Goal: Information Seeking & Learning: Learn about a topic

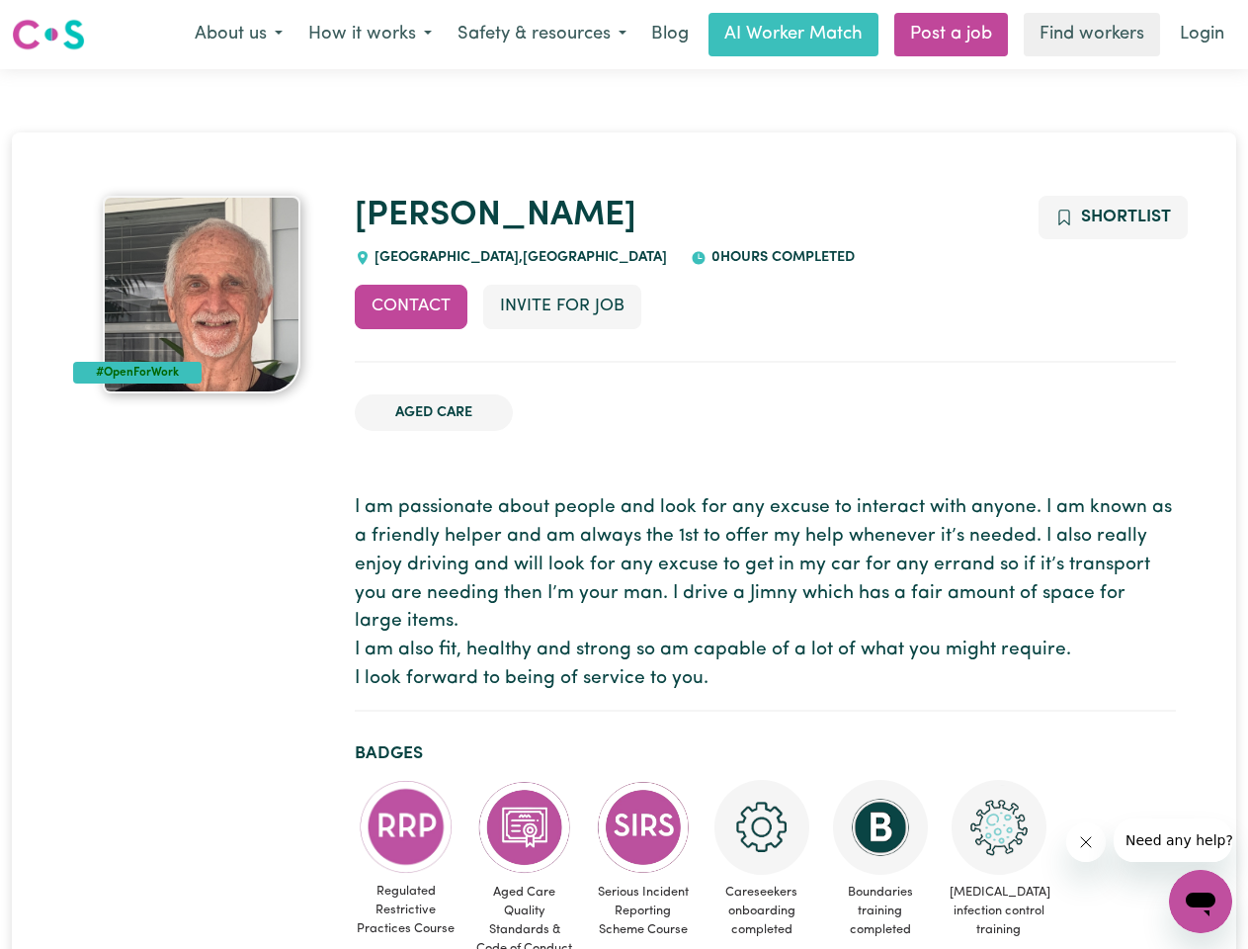
click at [238, 35] on button "About us" at bounding box center [239, 35] width 114 height 42
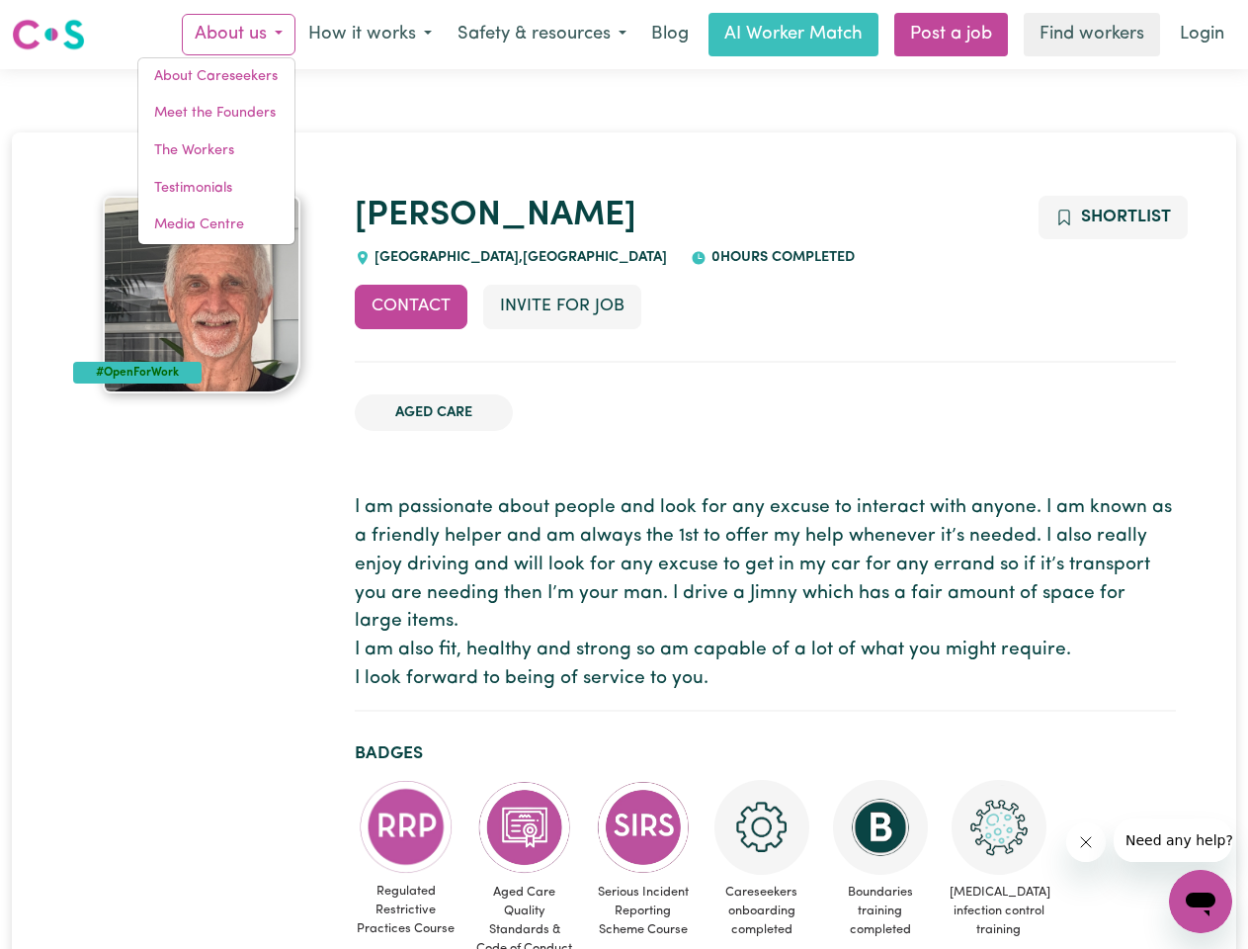
click at [369, 35] on button "How it works" at bounding box center [370, 35] width 149 height 42
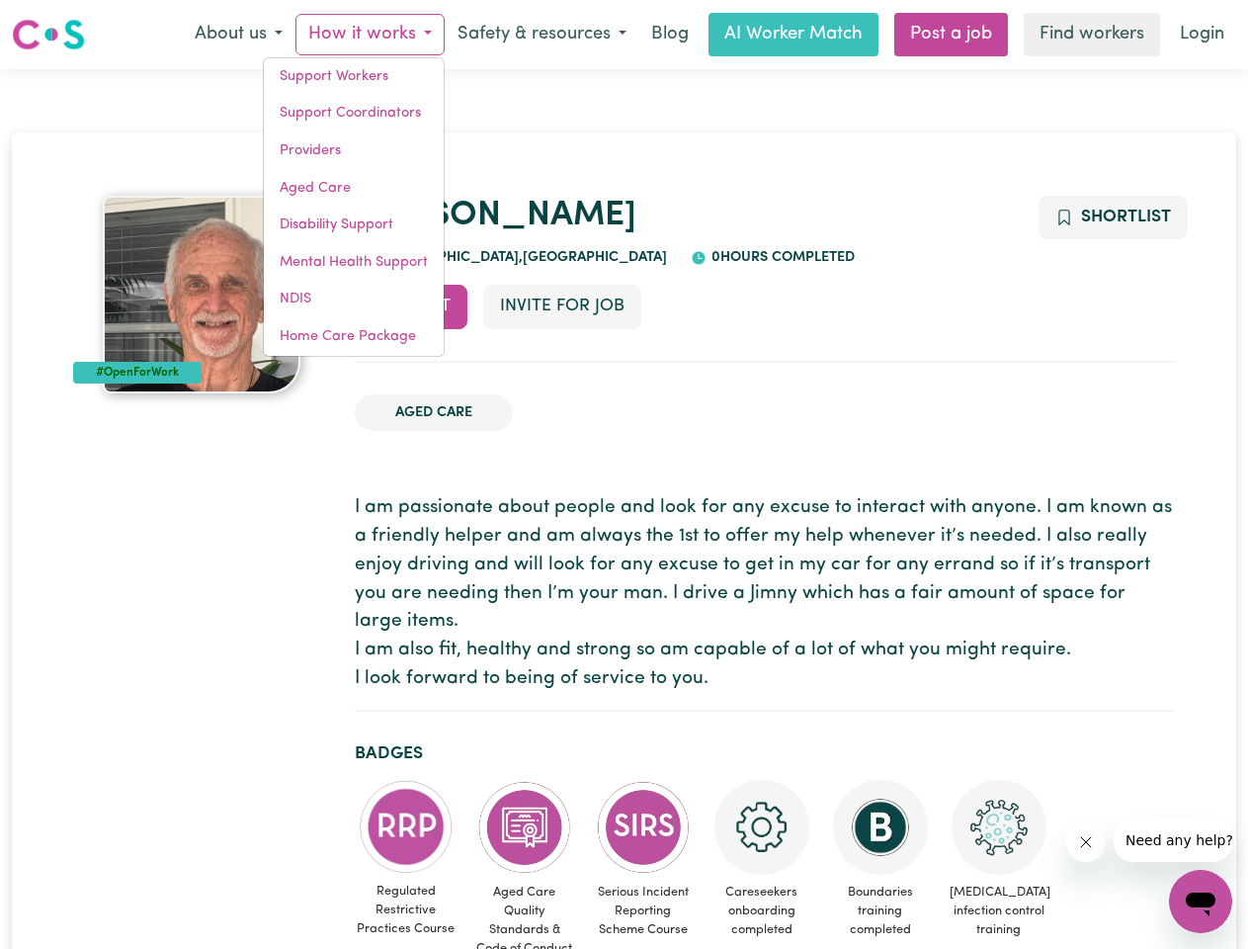
click at [541, 35] on button "Safety & resources" at bounding box center [542, 35] width 195 height 42
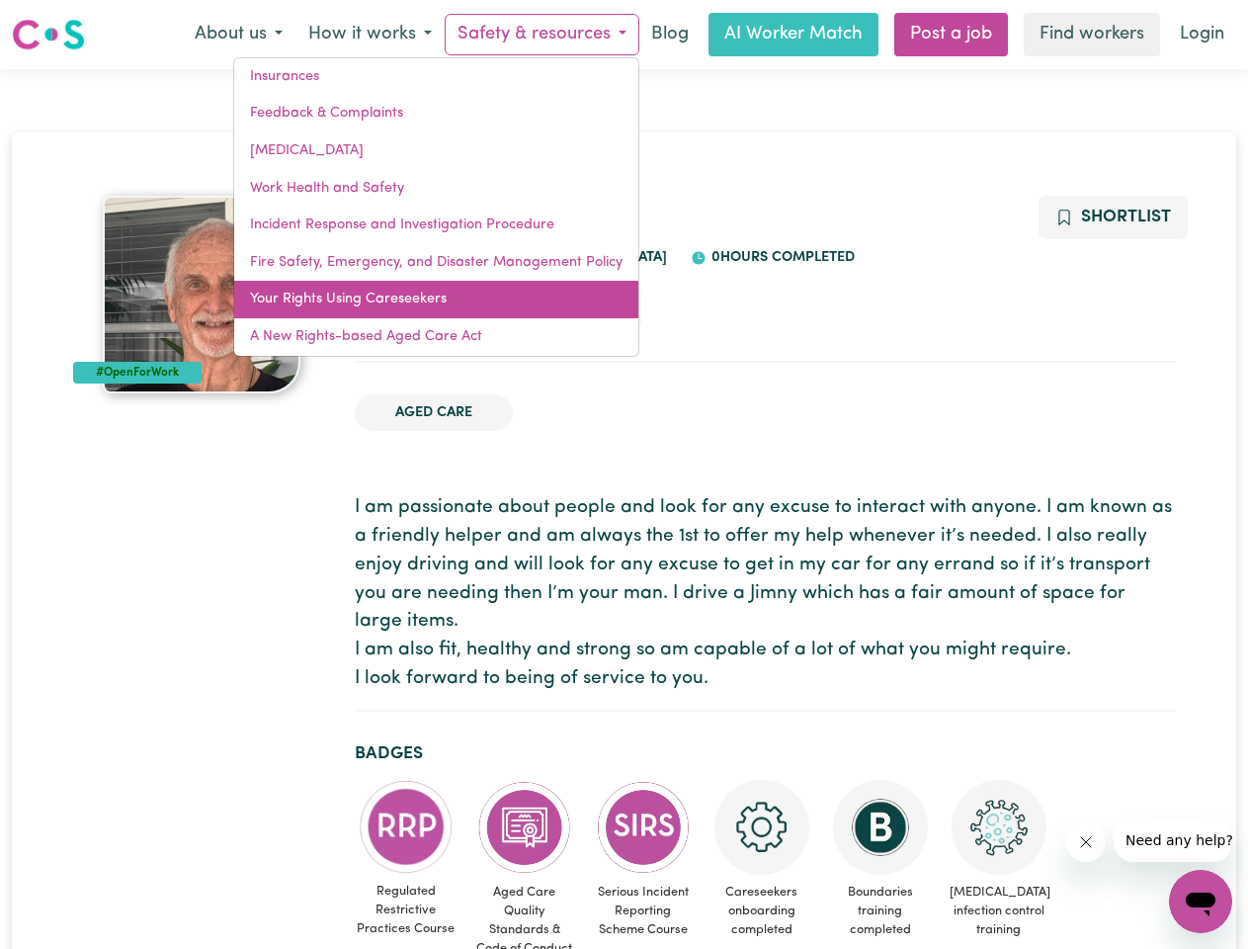
click at [411, 306] on link "Your Rights Using Careseekers" at bounding box center [436, 300] width 404 height 38
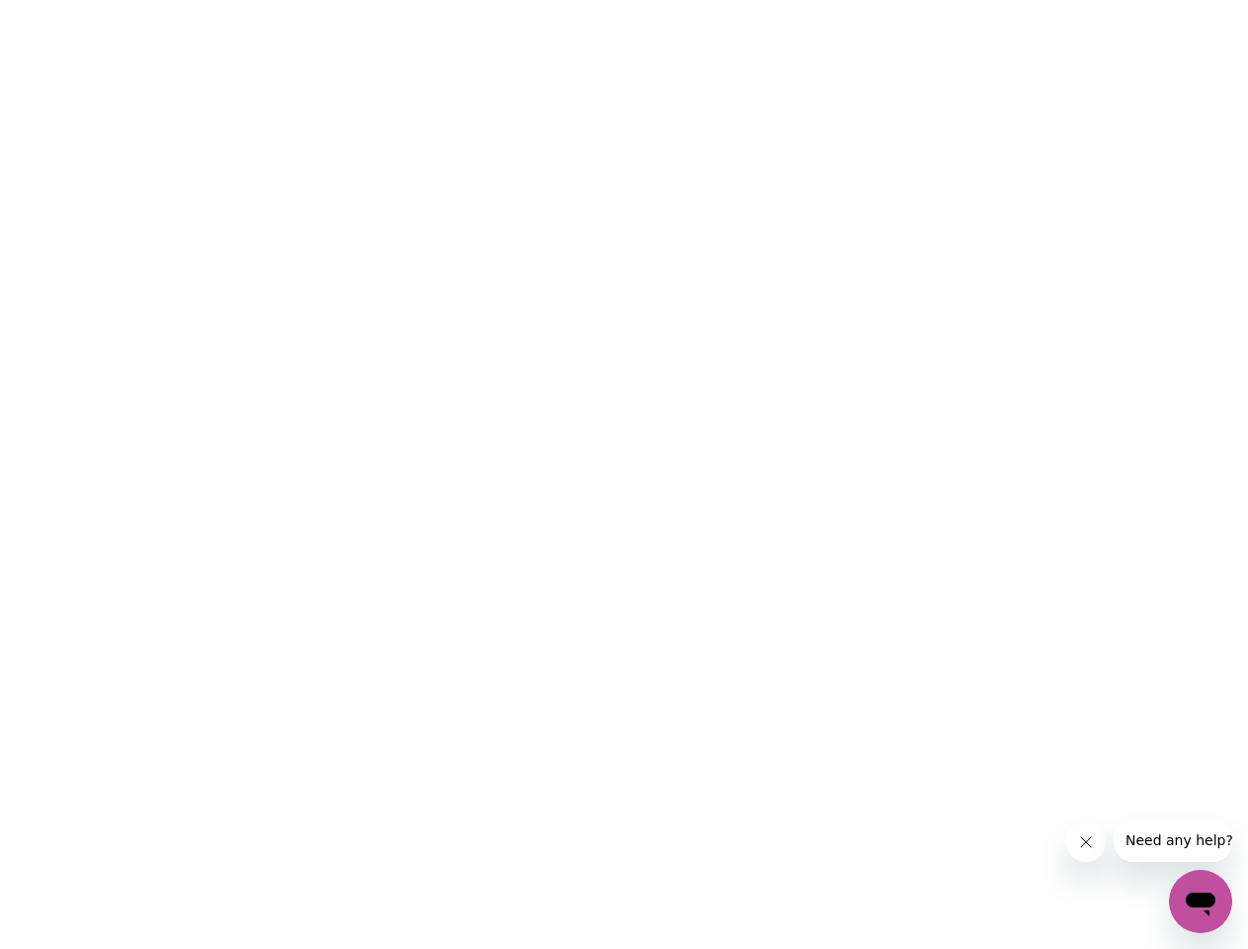
click at [561, 0] on html at bounding box center [624, 0] width 1248 height 0
click at [1112, 0] on html at bounding box center [624, 0] width 1248 height 0
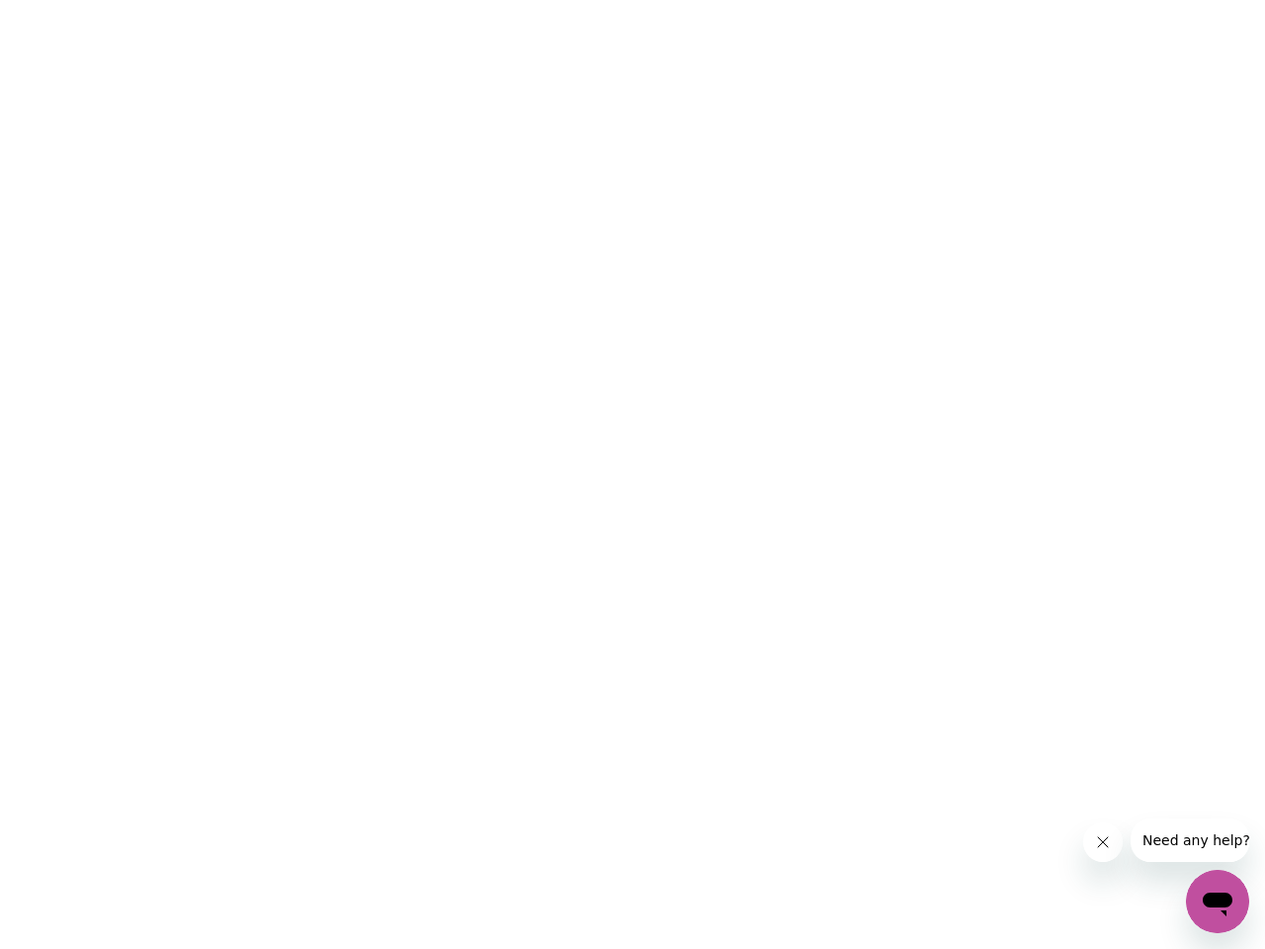
click at [406, 0] on html at bounding box center [632, 0] width 1265 height 0
click at [525, 0] on html at bounding box center [632, 0] width 1265 height 0
